Goal: Find specific page/section: Find specific page/section

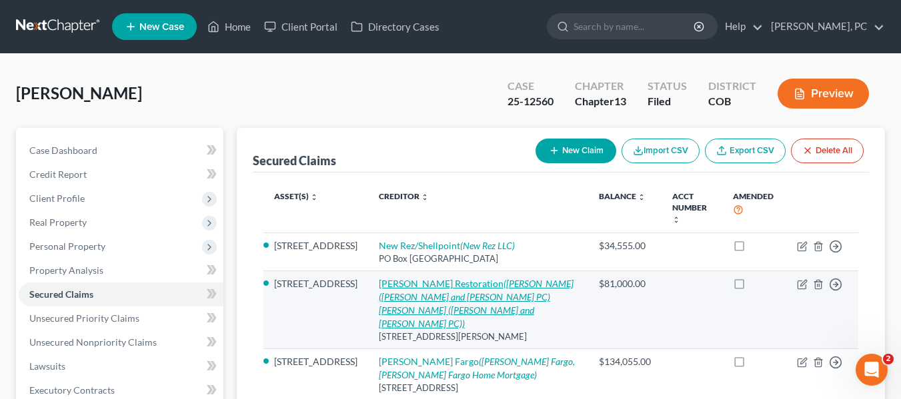
click at [402, 288] on icon "(KELCI SUNDAHL STRAUB (Bradley Devitt Haas and Watkins PC) STEVEN W WATKINS (Br…" at bounding box center [476, 303] width 195 height 51
select select "5"
select select "12"
select select "0"
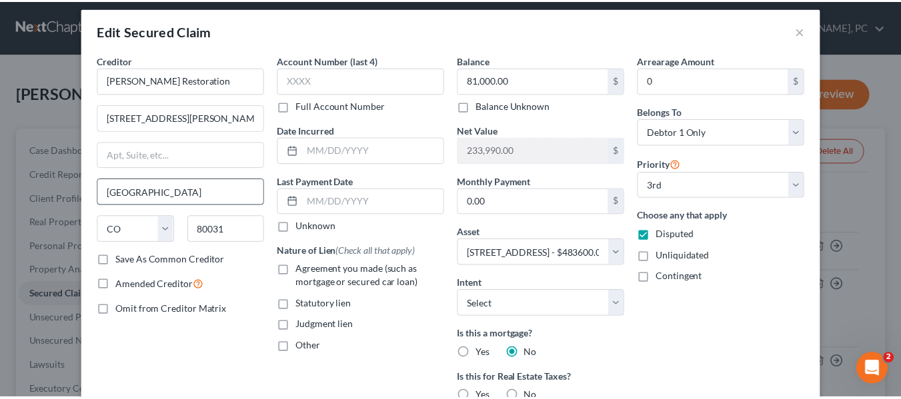
scroll to position [7, 0]
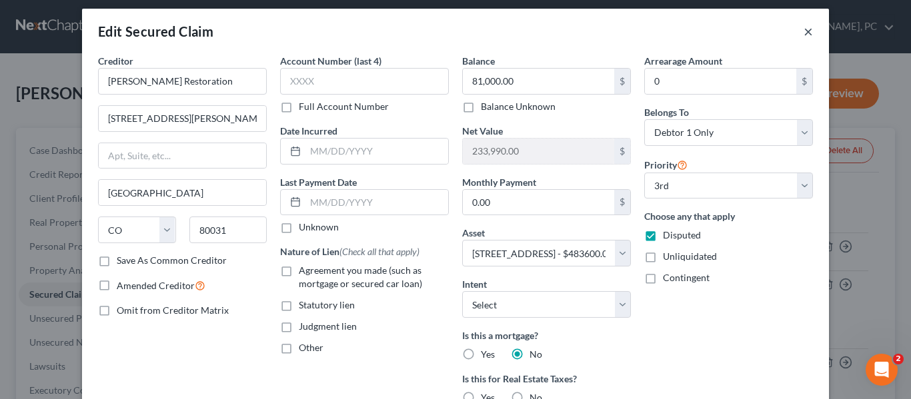
click at [806, 32] on button "×" at bounding box center [807, 31] width 9 height 16
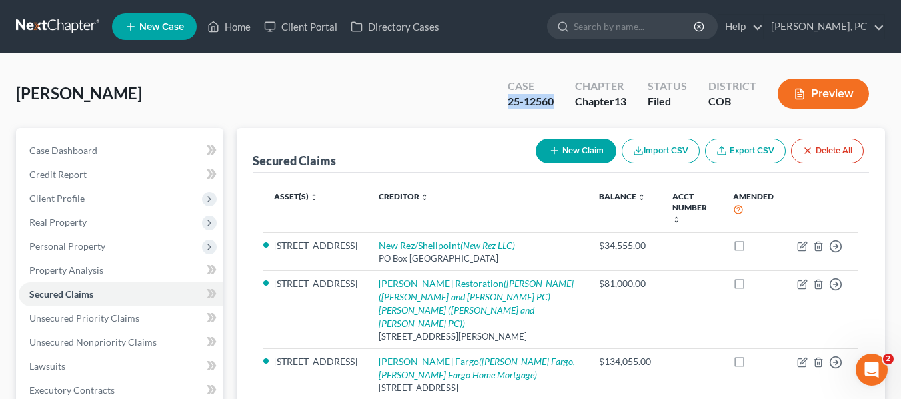
drag, startPoint x: 506, startPoint y: 101, endPoint x: 553, endPoint y: 101, distance: 46.7
click at [553, 101] on div "25-12560" at bounding box center [530, 101] width 46 height 15
click at [393, 157] on div "Secured Claims New Claim Import CSV Export CSV Delete All" at bounding box center [561, 150] width 616 height 45
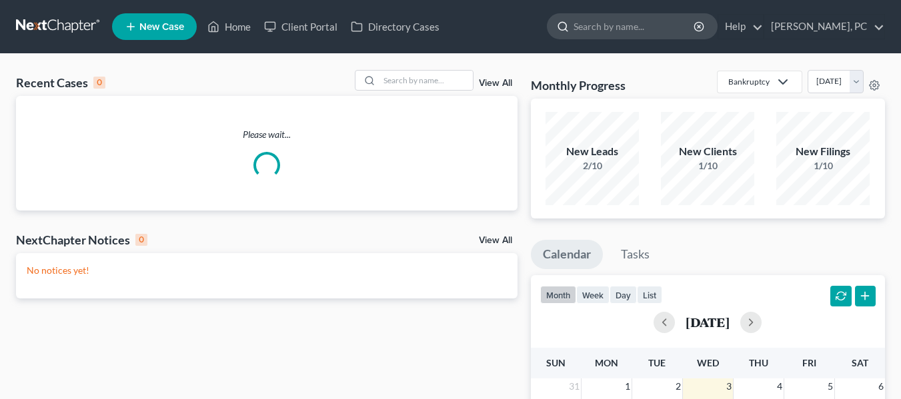
click at [653, 22] on input "search" at bounding box center [634, 26] width 122 height 25
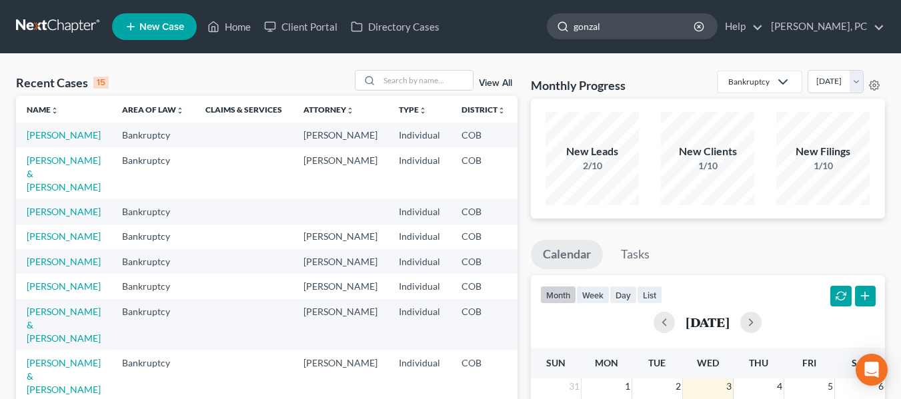
type input "gonzale"
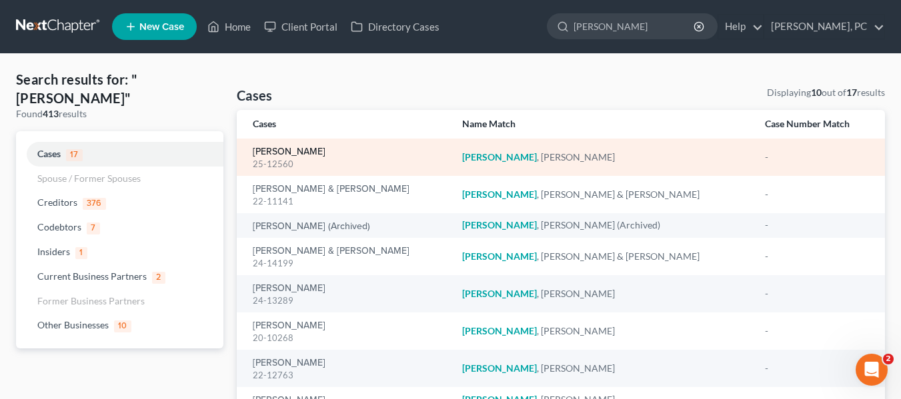
click at [321, 152] on link "[PERSON_NAME]" at bounding box center [289, 151] width 73 height 9
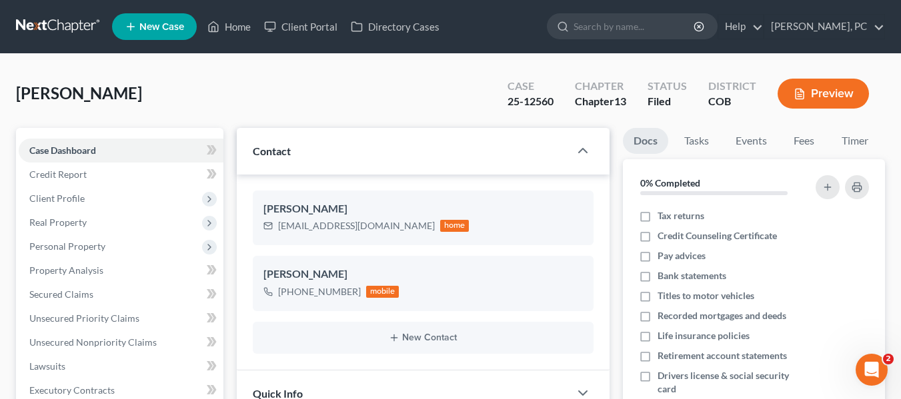
click at [827, 95] on button "Preview" at bounding box center [822, 94] width 91 height 30
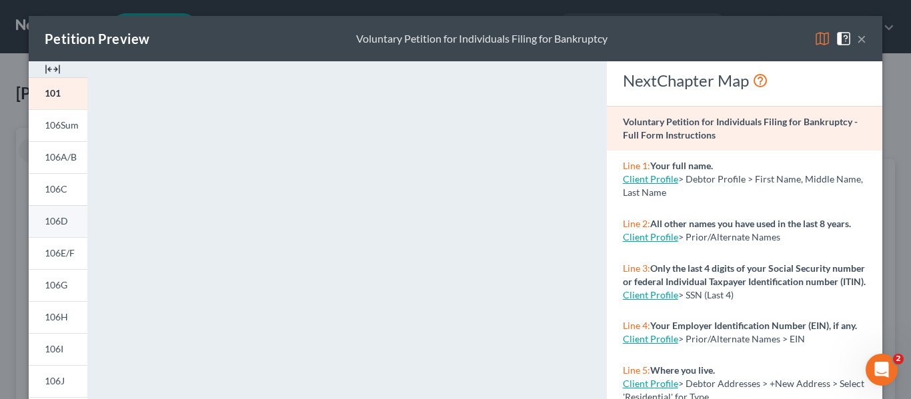
click at [47, 222] on span "106D" at bounding box center [56, 220] width 23 height 11
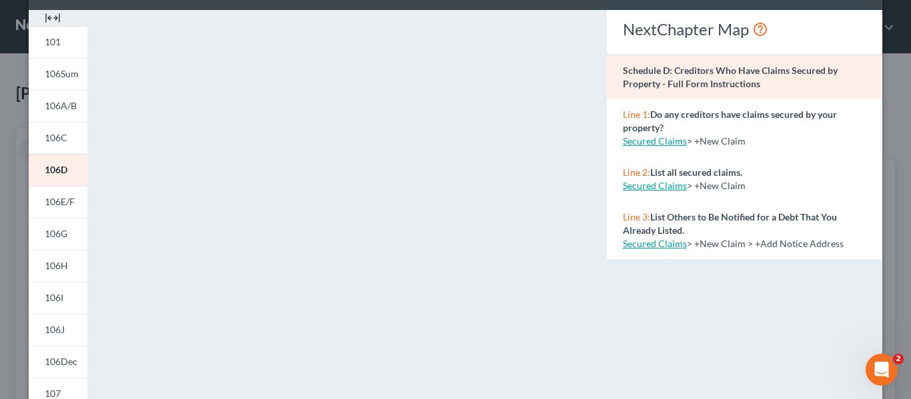
scroll to position [51, 0]
